Goal: Check status: Check status

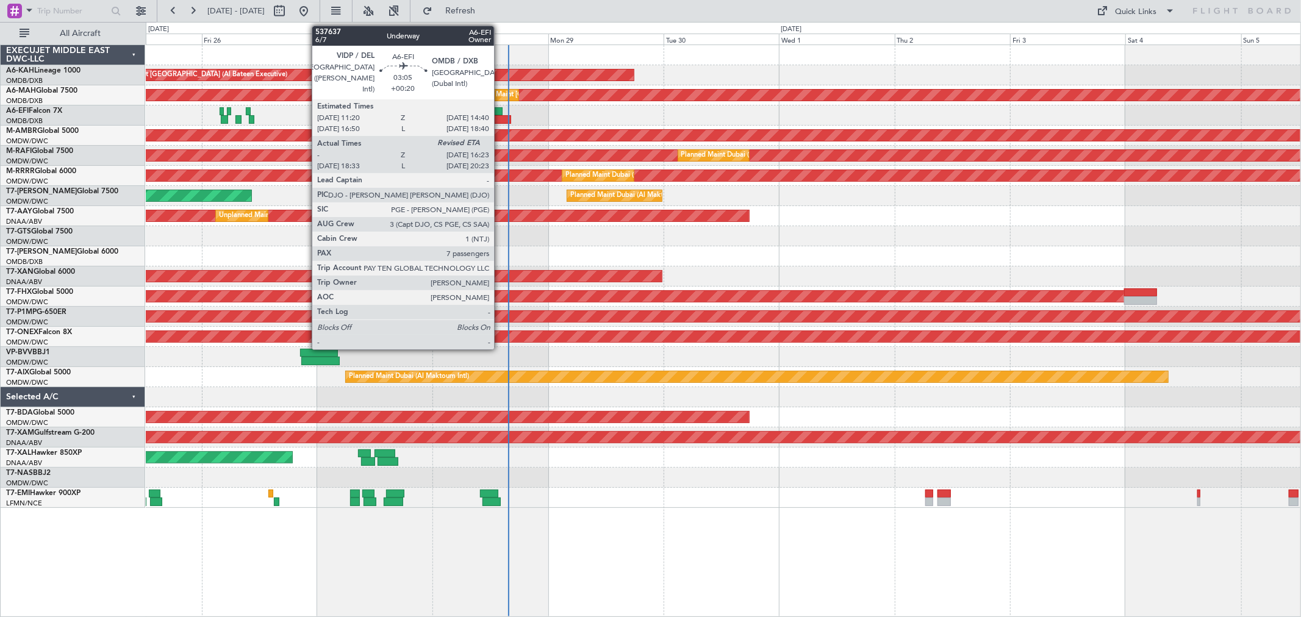
click at [500, 111] on div at bounding box center [495, 111] width 16 height 9
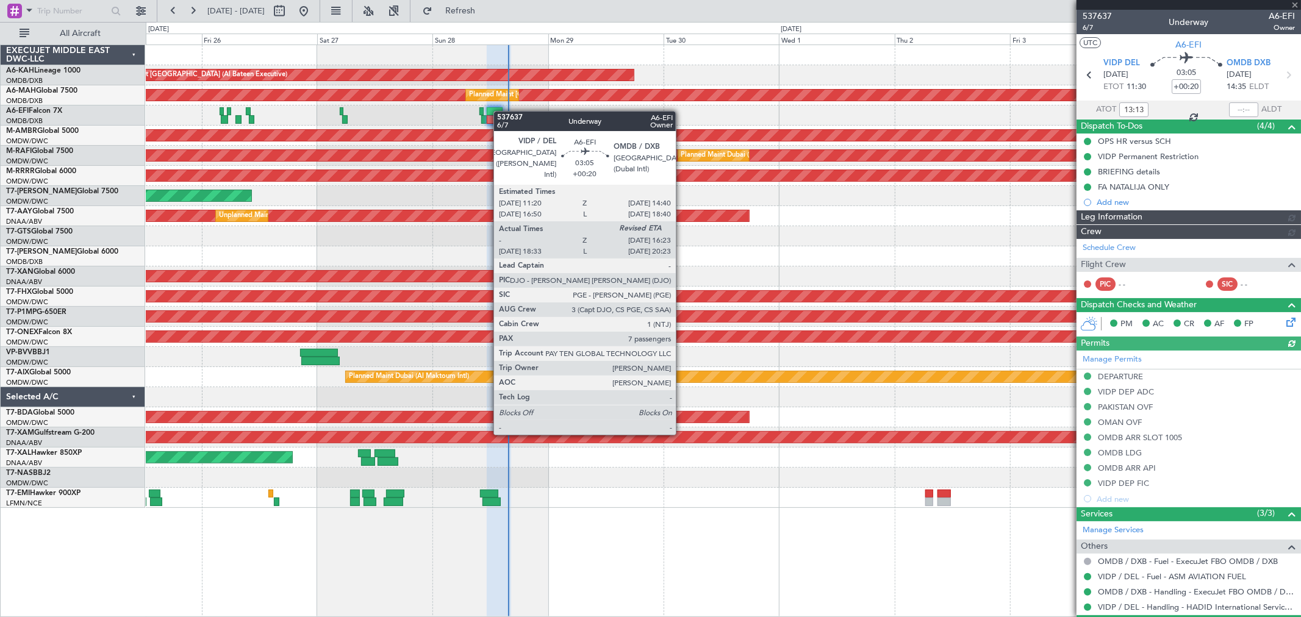
type input "[PERSON_NAME] (ANI)"
type input "7354"
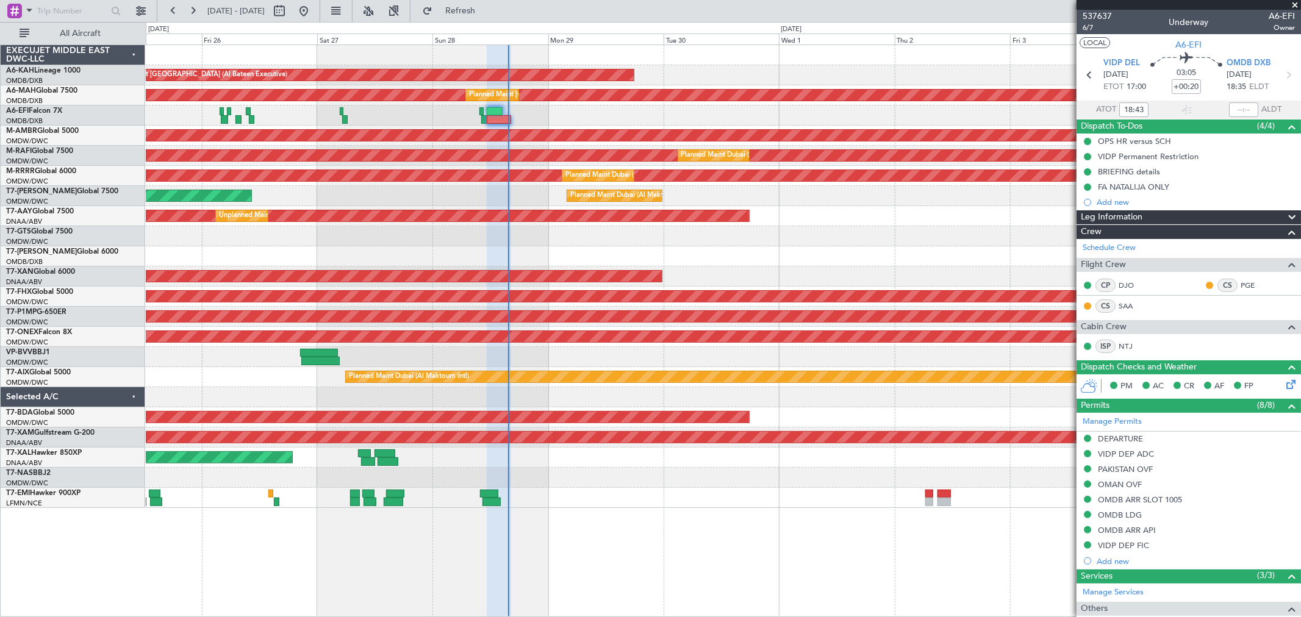
type input "13:13"
type input "[PERSON_NAME] (ANI)"
type input "7354"
type input "[PERSON_NAME] (ANI)"
type input "7354"
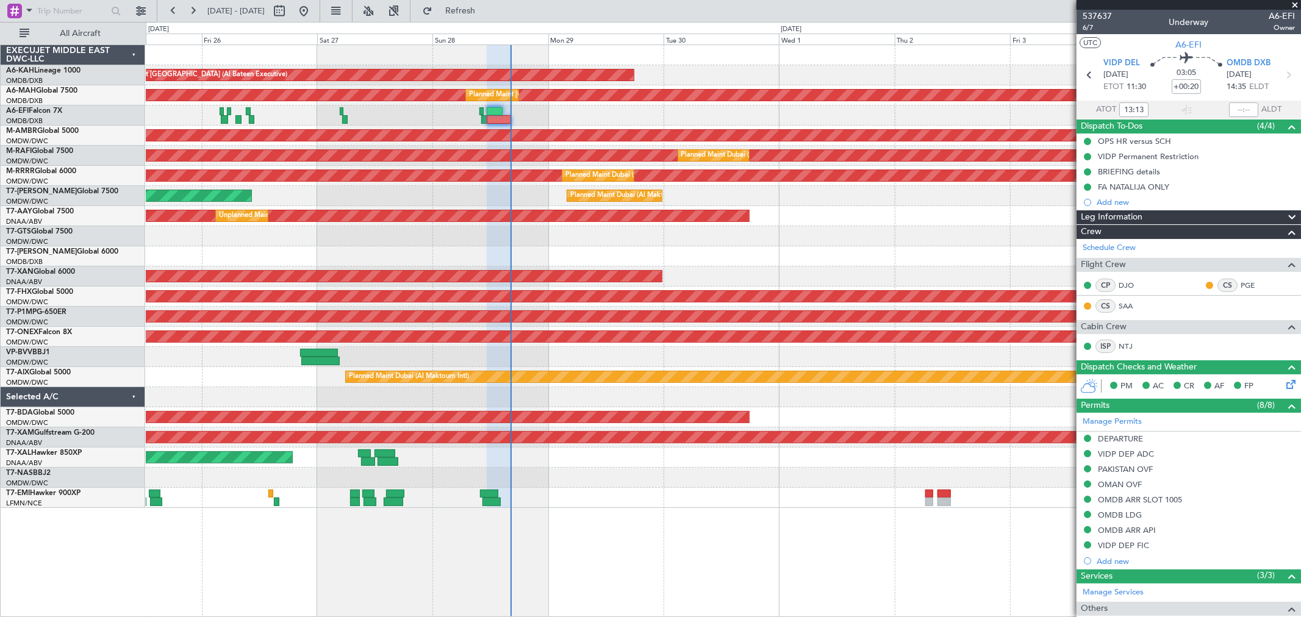
type input "[PERSON_NAME] (ANI)"
type input "7354"
